Goal: Check status: Check status

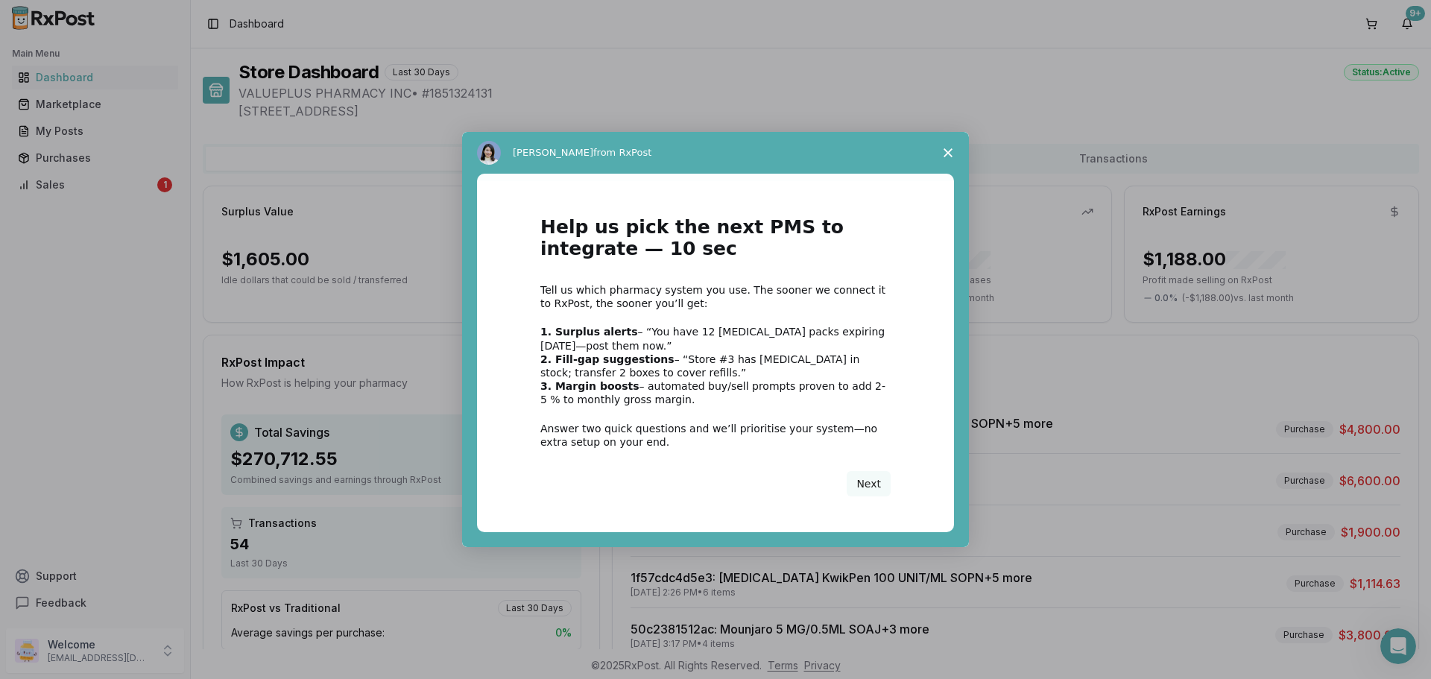
click at [63, 155] on div "Intercom messenger" at bounding box center [715, 339] width 1431 height 679
click at [950, 151] on polygon "Close survey" at bounding box center [947, 152] width 9 height 9
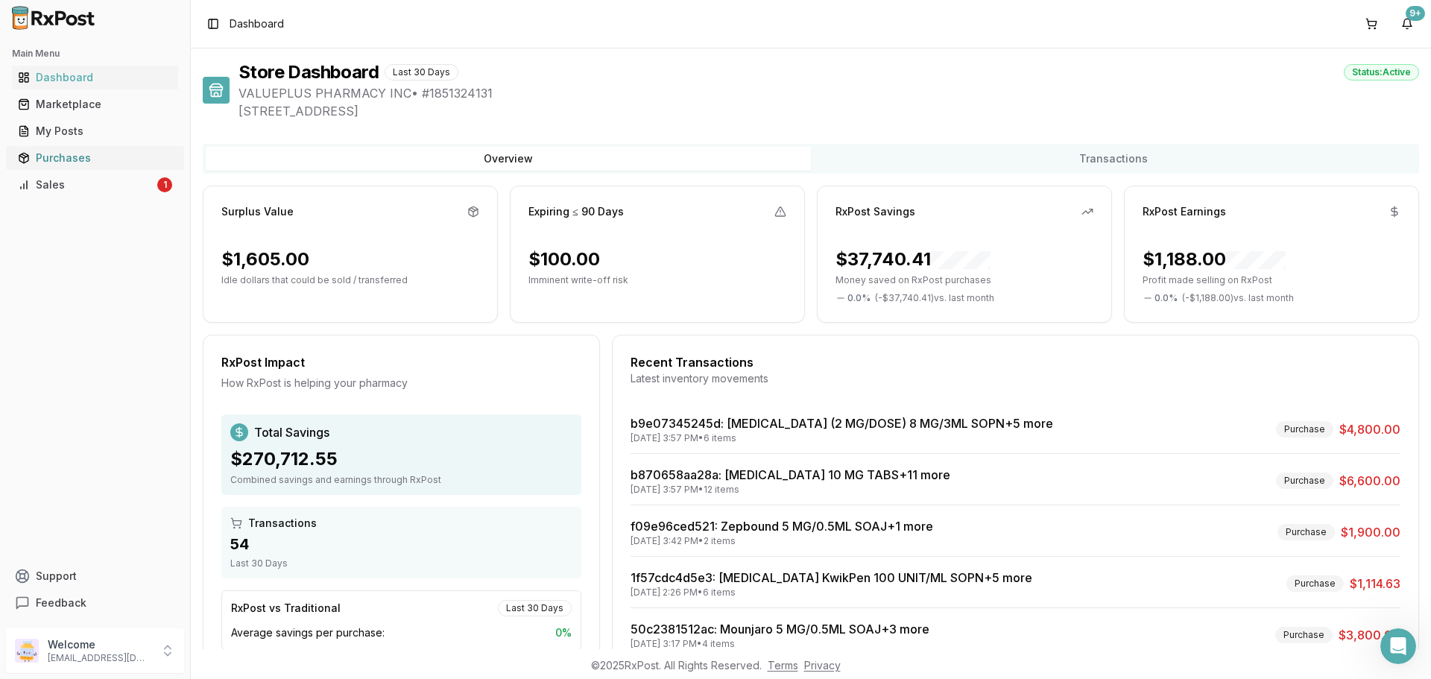
click at [45, 159] on div "Purchases" at bounding box center [95, 158] width 154 height 15
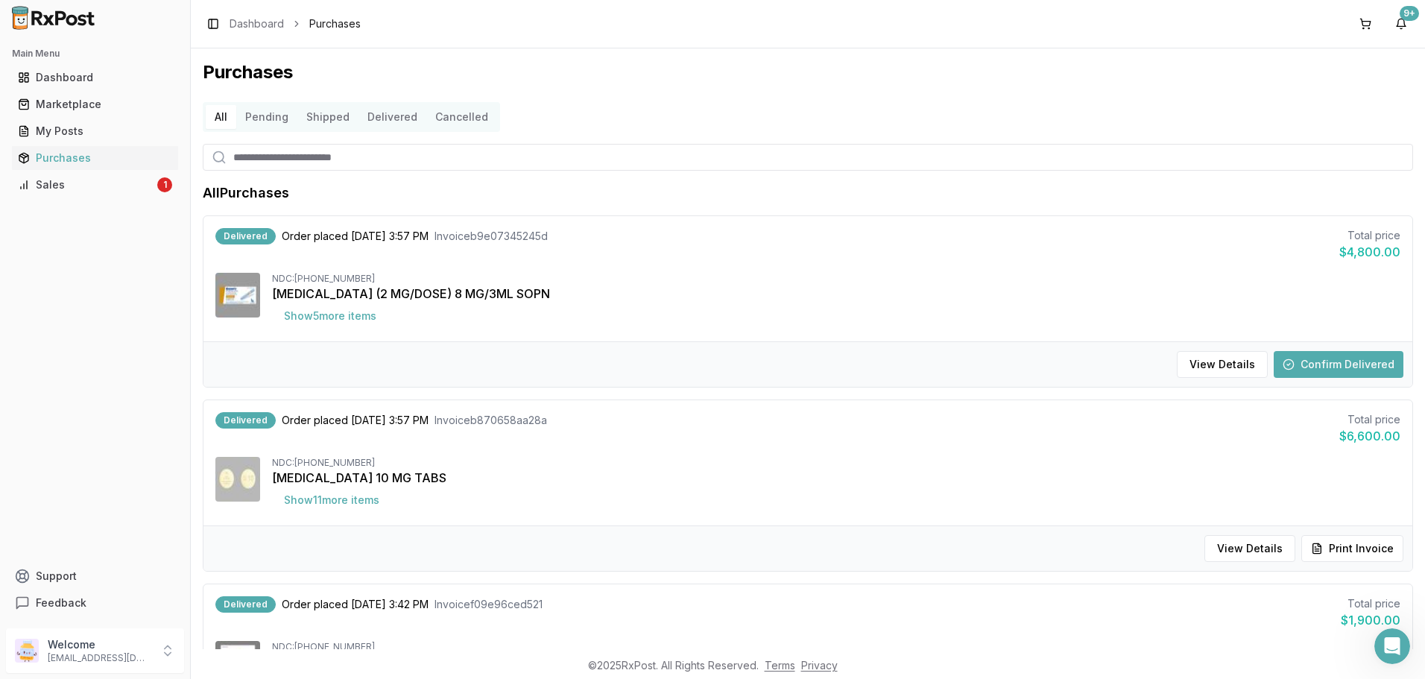
click at [244, 152] on input "search" at bounding box center [808, 157] width 1210 height 27
type input "********"
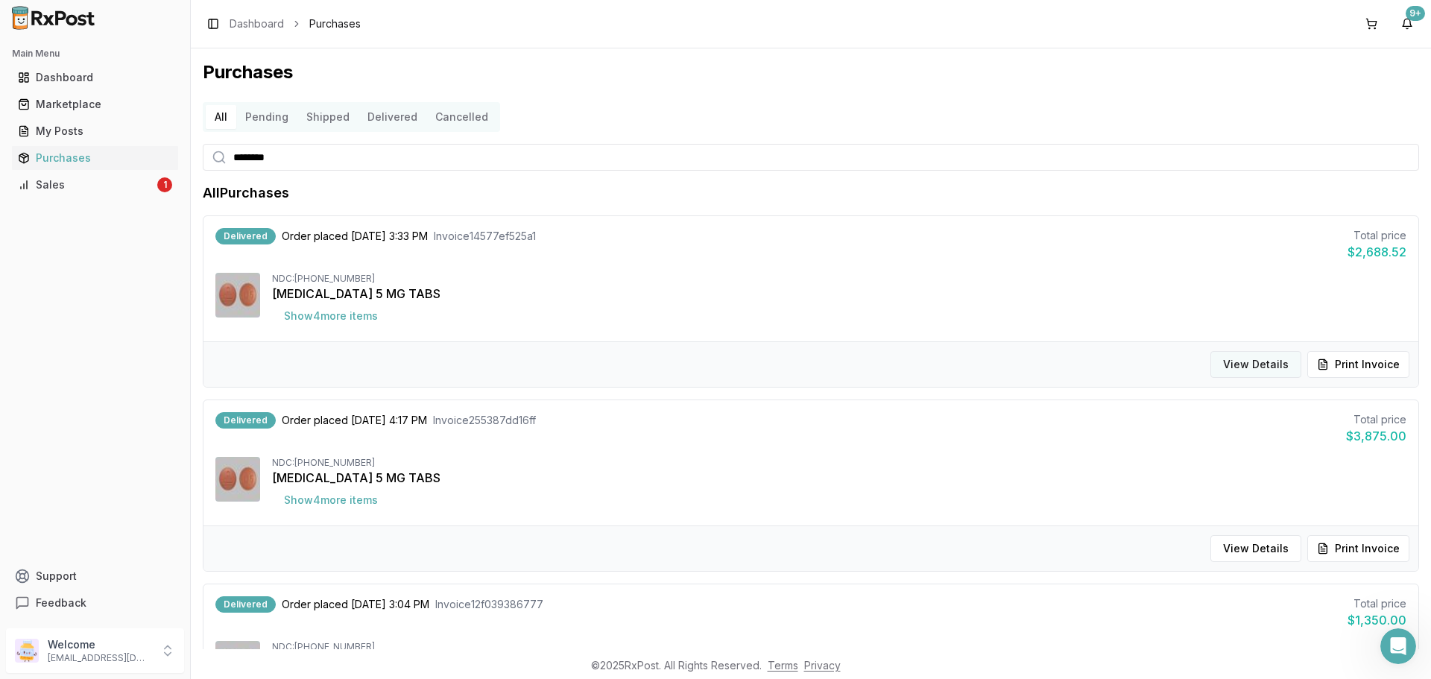
click at [1259, 370] on button "View Details" at bounding box center [1255, 364] width 91 height 27
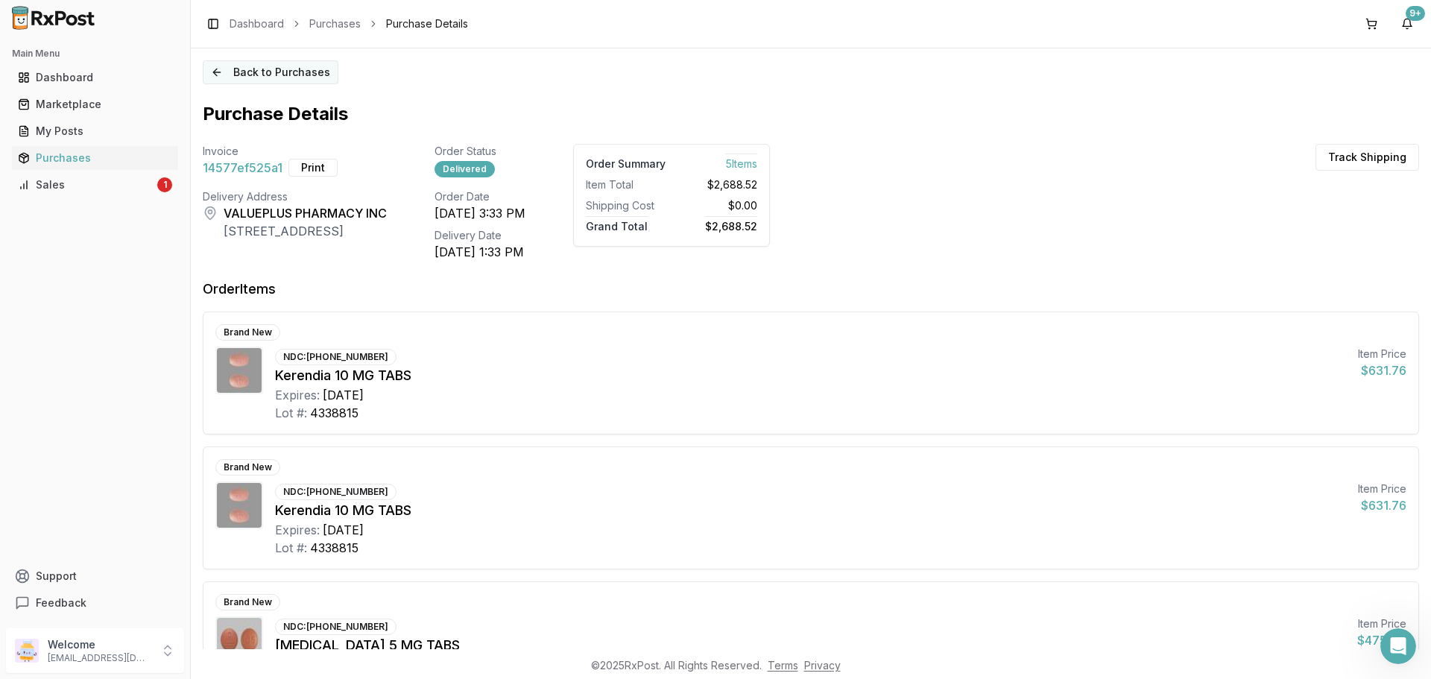
click at [218, 72] on button "Back to Purchases" at bounding box center [271, 72] width 136 height 24
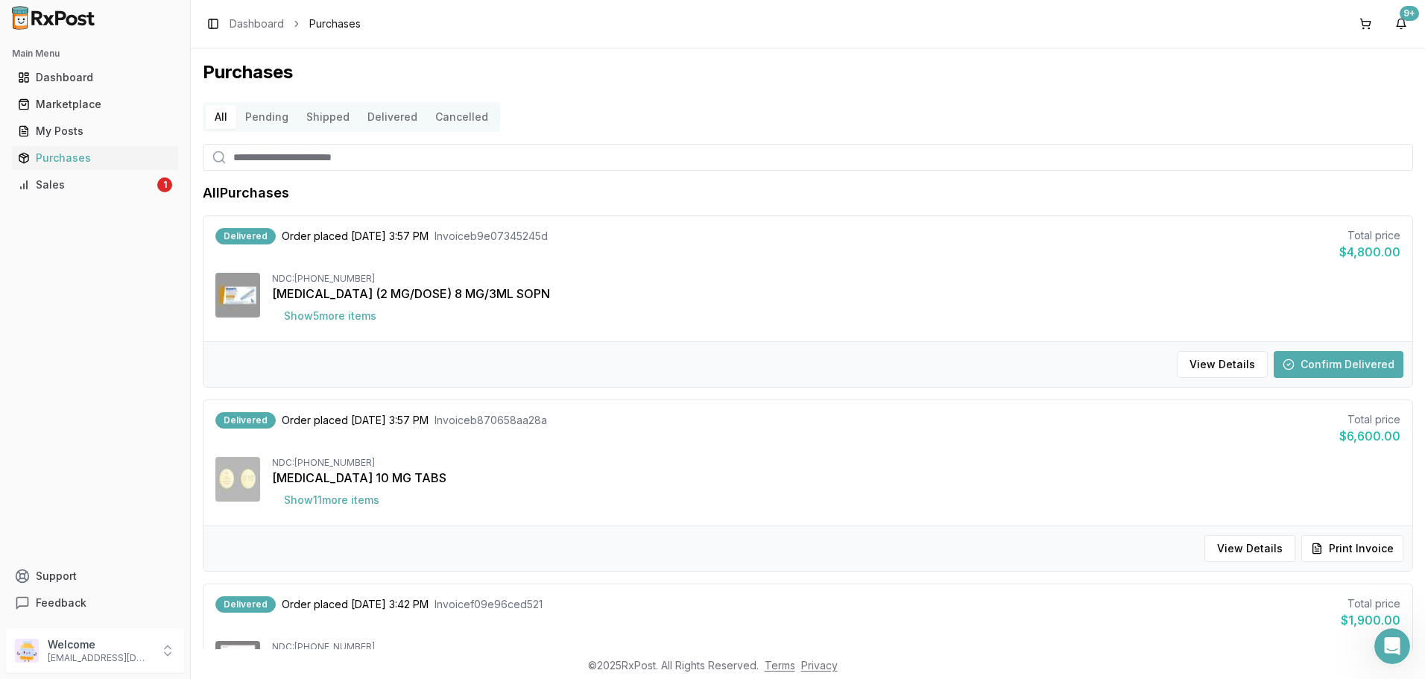
click at [239, 163] on input "search" at bounding box center [808, 157] width 1210 height 27
type input "*********"
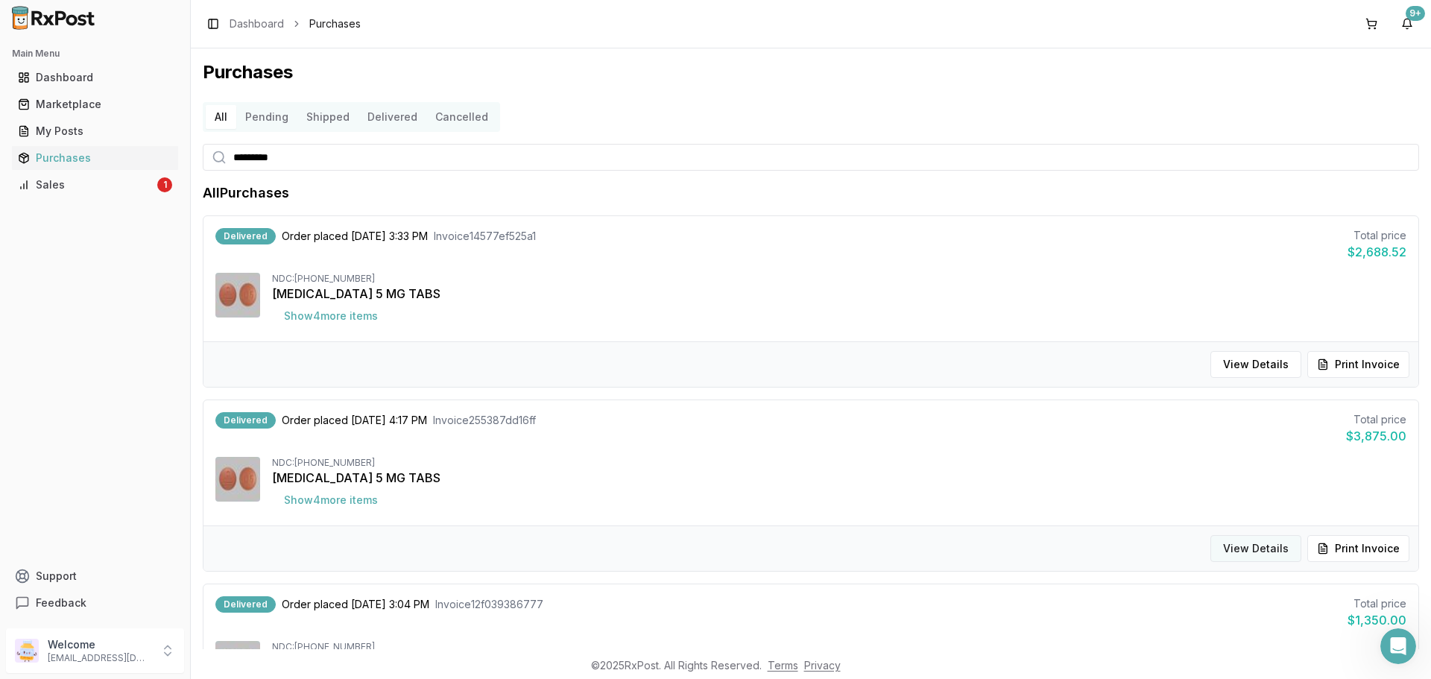
click at [1230, 542] on button "View Details" at bounding box center [1255, 548] width 91 height 27
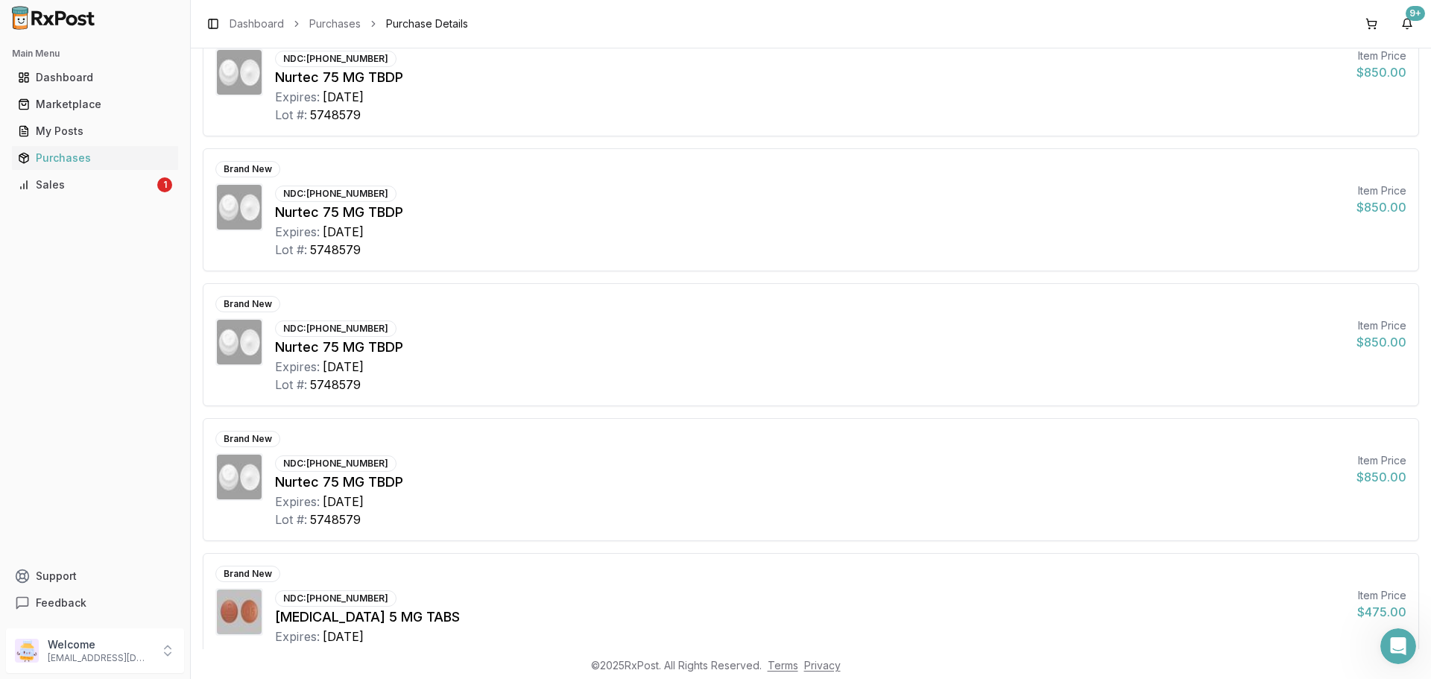
scroll to position [367, 0]
